Goal: Register for event/course: Sign up to attend an event or enroll in a course

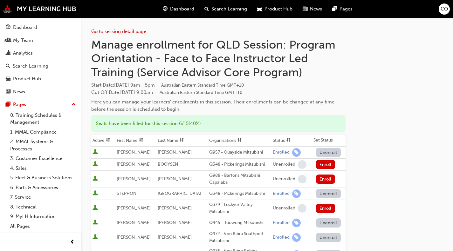
click at [37, 61] on link "Search Learning" at bounding box center [41, 66] width 76 height 12
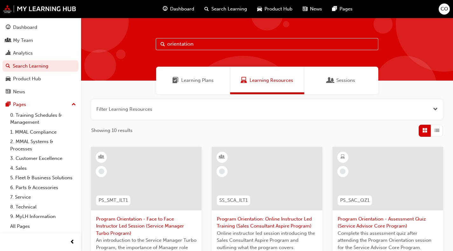
click at [195, 47] on input "orientation" at bounding box center [267, 44] width 222 height 12
type input "core communication"
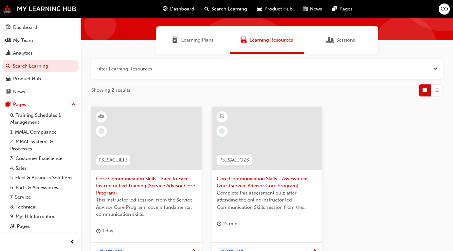
scroll to position [41, 0]
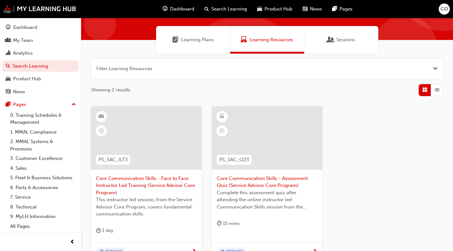
click at [153, 185] on span "Core Communication Skills - Face to Face Instructor Led Training (Service Advis…" at bounding box center [146, 186] width 100 height 22
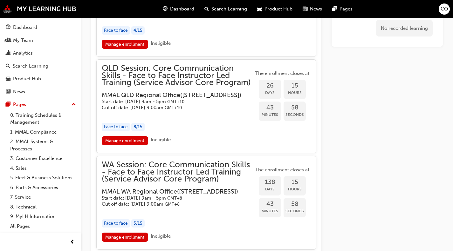
scroll to position [705, 0]
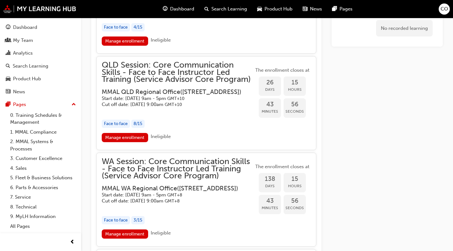
click at [135, 142] on link "Manage enrollment" at bounding box center [125, 137] width 46 height 9
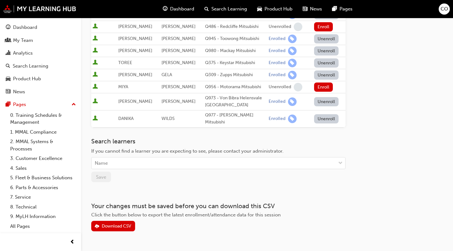
scroll to position [168, 0]
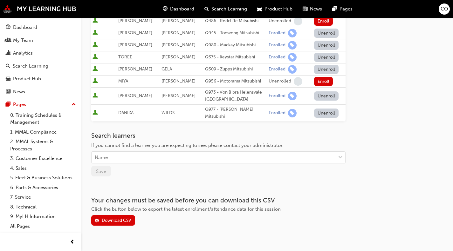
click at [174, 154] on div "Name" at bounding box center [213, 157] width 244 height 11
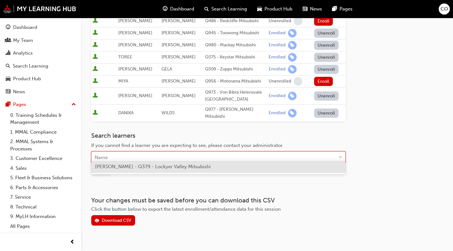
click at [173, 168] on span "[PERSON_NAME] - Q379 - Lockyer Valley Mitsubishi" at bounding box center [153, 167] width 116 height 6
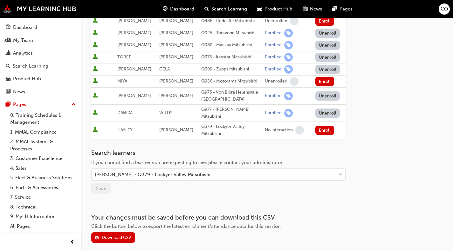
click at [324, 126] on button "Enroll" at bounding box center [324, 130] width 19 height 9
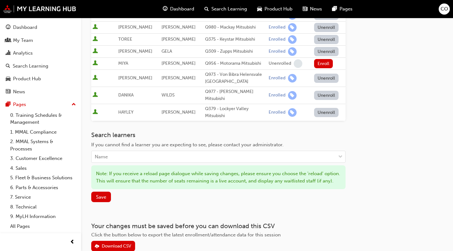
scroll to position [183, 0]
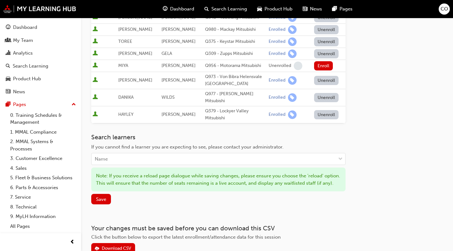
click at [100, 201] on span "Save" at bounding box center [101, 200] width 10 height 6
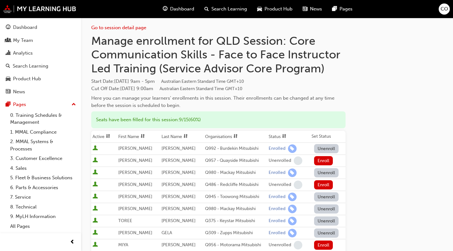
scroll to position [0, 0]
